Goal: Transaction & Acquisition: Purchase product/service

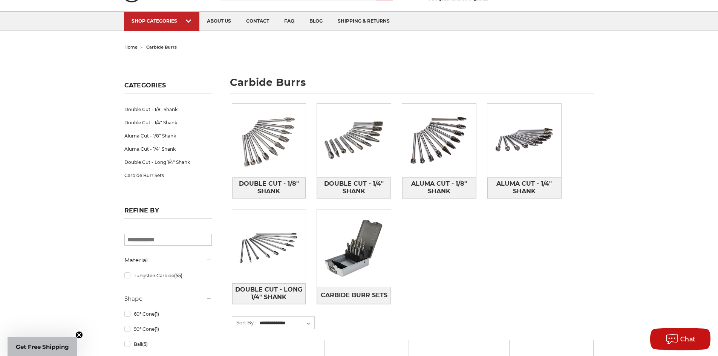
scroll to position [38, 0]
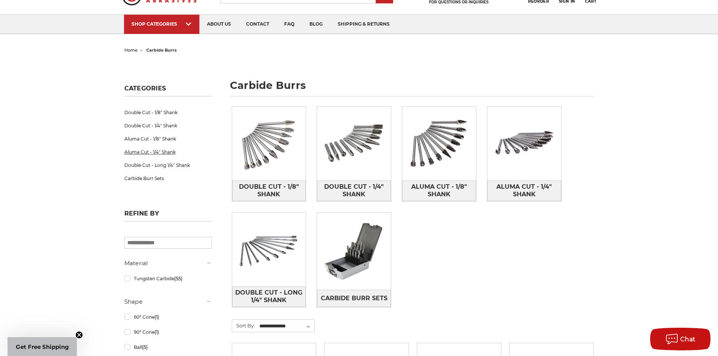
click at [150, 156] on link "Aluma Cut - 1/4" Shank" at bounding box center [167, 151] width 87 height 13
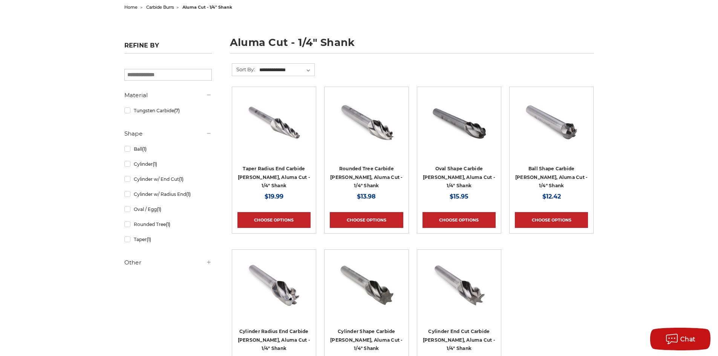
scroll to position [226, 0]
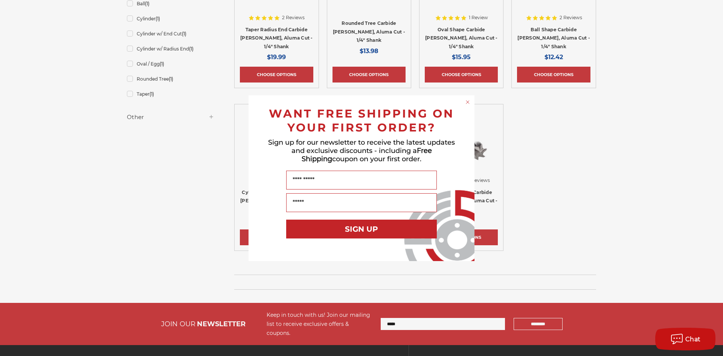
click at [469, 101] on circle "Close dialog" at bounding box center [467, 101] width 7 height 7
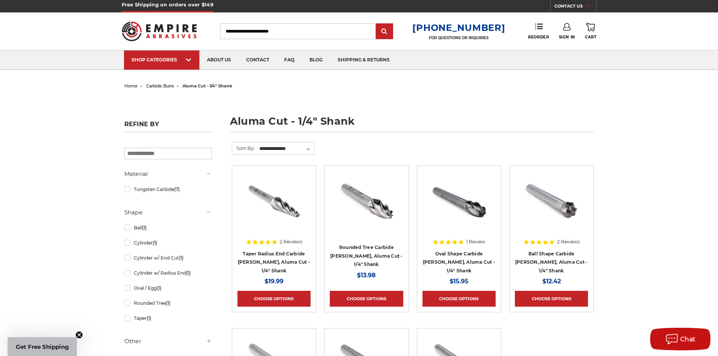
scroll to position [0, 0]
